Goal: Transaction & Acquisition: Purchase product/service

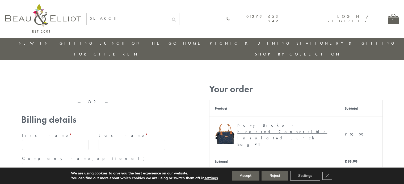
type input "[EMAIL_ADDRESS][DOMAIN_NAME]"
type input "[PERSON_NAME]"
type input "23, [GEOGRAPHIC_DATA], [GEOGRAPHIC_DATA]"
type input "[GEOGRAPHIC_DATA]"
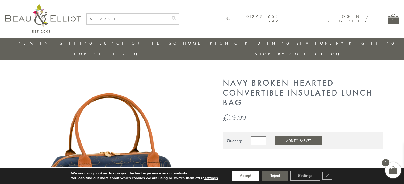
click at [246, 176] on button "Accept" at bounding box center [246, 176] width 28 height 10
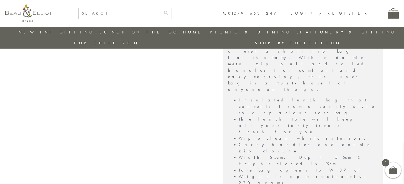
scroll to position [368, 0]
